Goal: Information Seeking & Learning: Learn about a topic

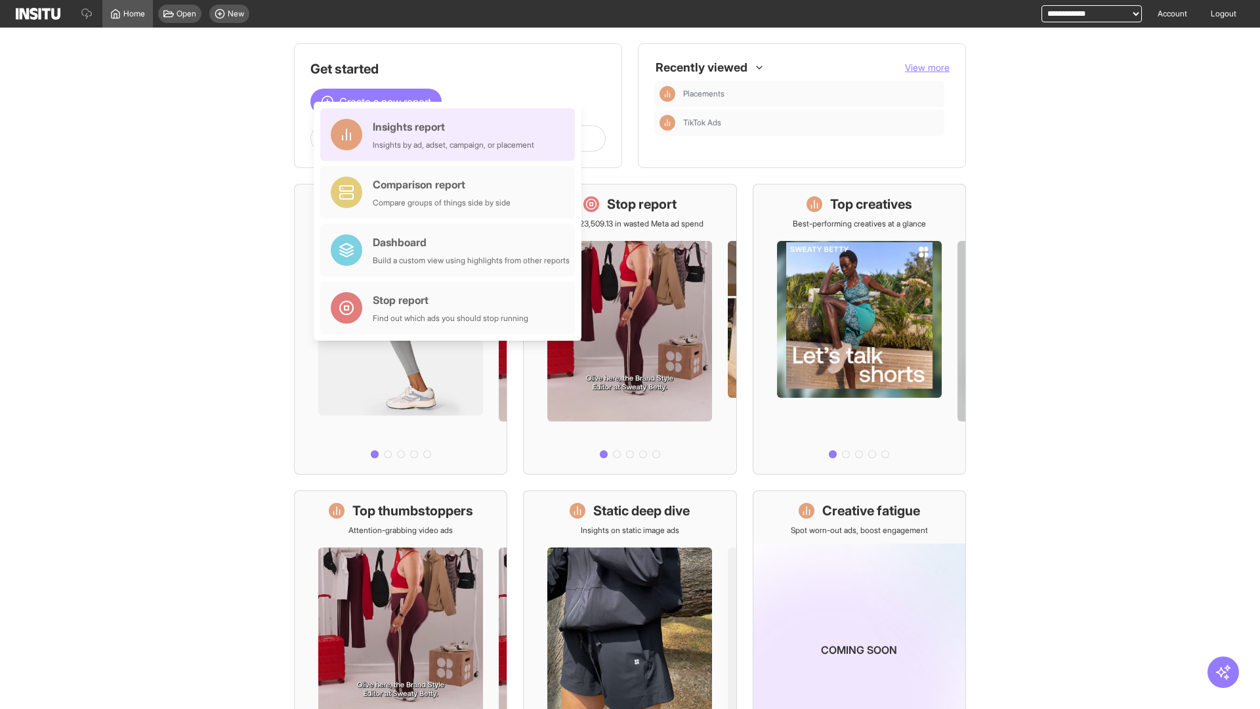
click at [451, 135] on div "Insights report Insights by ad, adset, campaign, or placement" at bounding box center [453, 134] width 161 height 31
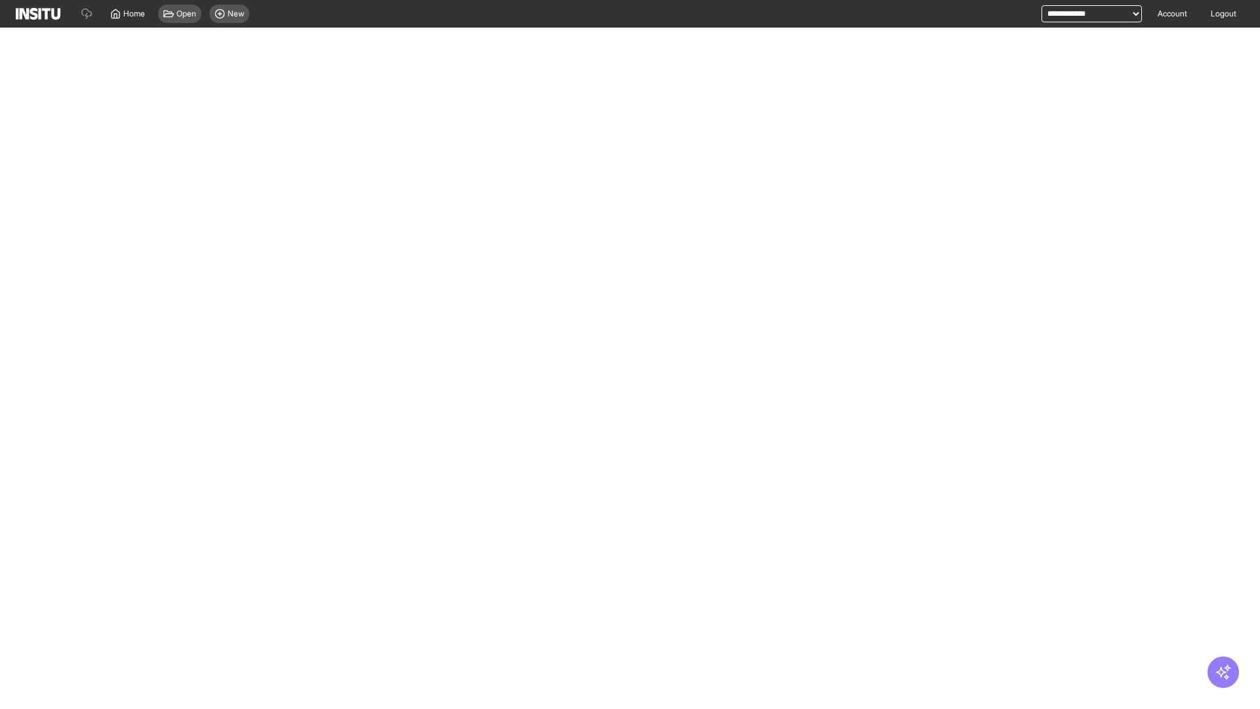
select select "**"
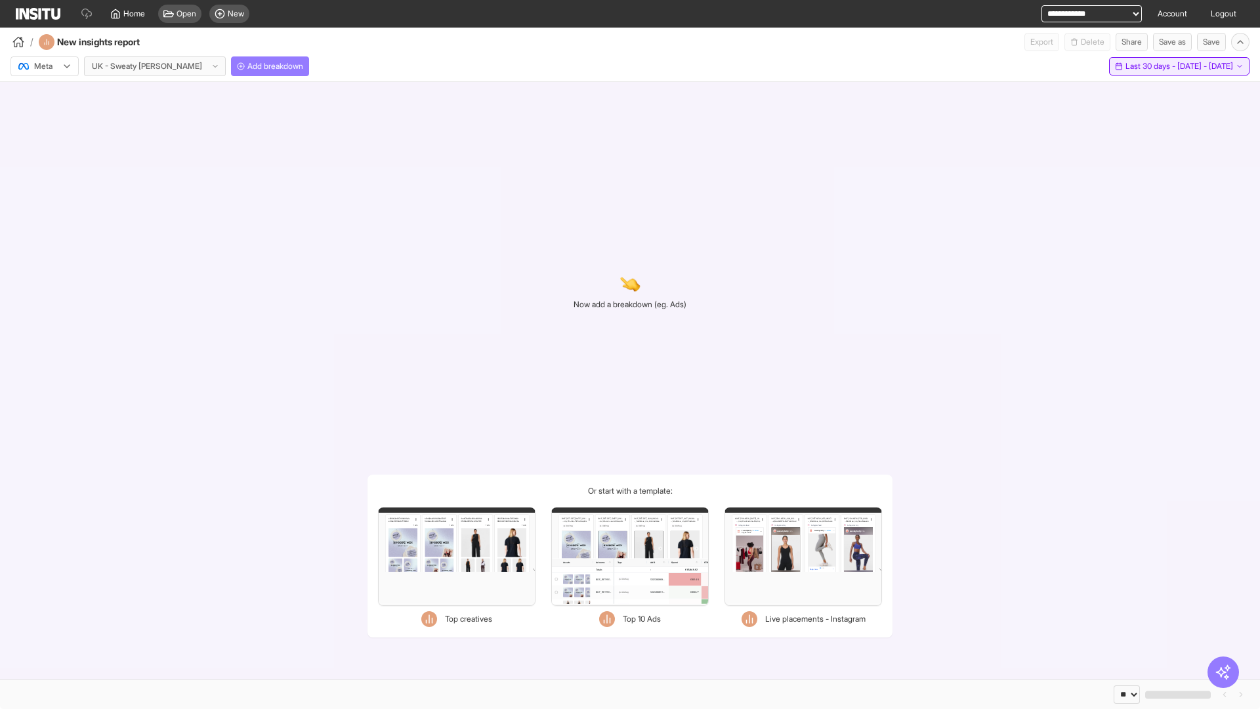
click at [1152, 66] on span "Last 30 days - [DATE] - [DATE]" at bounding box center [1179, 66] width 108 height 10
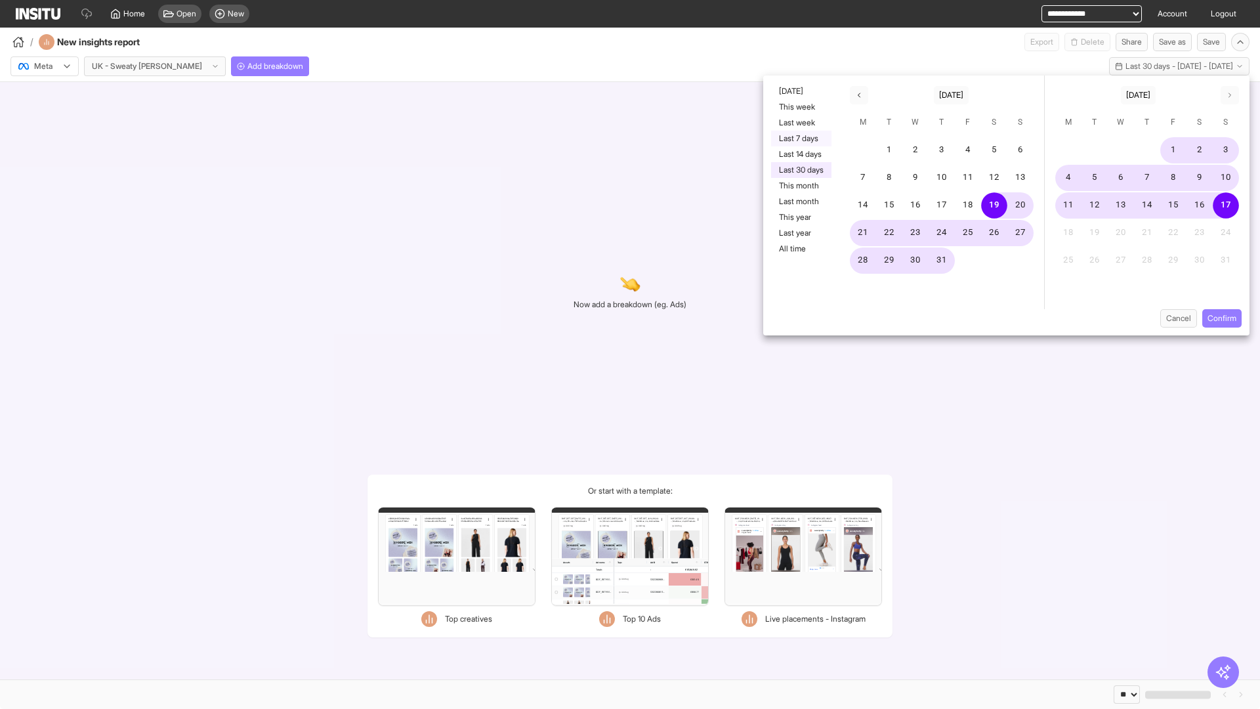
click at [800, 138] on button "Last 7 days" at bounding box center [801, 139] width 60 height 16
